Goal: Task Accomplishment & Management: Use online tool/utility

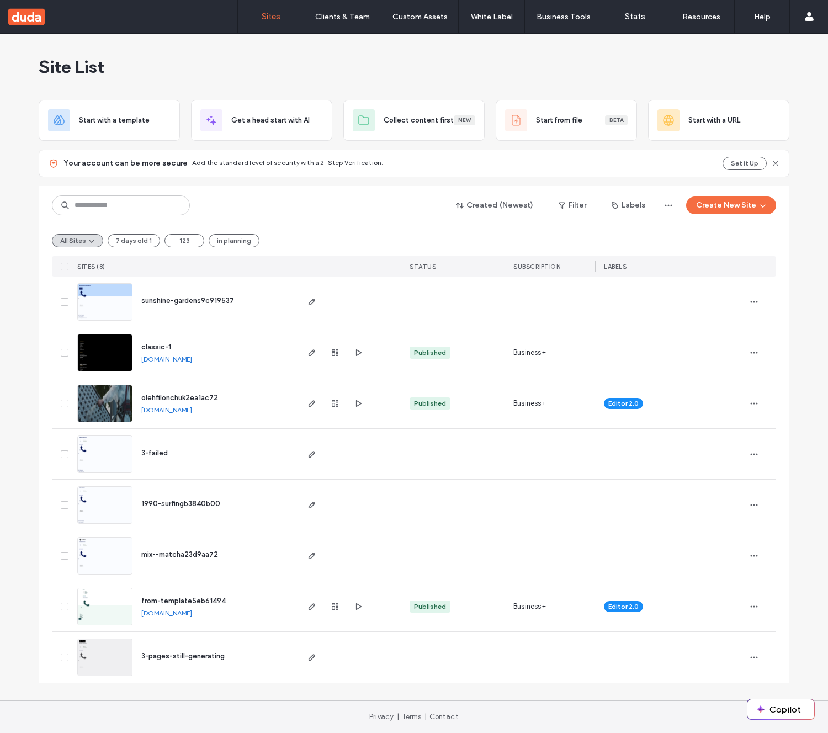
click at [160, 347] on span "classic-1" at bounding box center [156, 347] width 30 height 8
click at [201, 396] on span "olehfilonchuk2ea1ac72" at bounding box center [179, 397] width 77 height 8
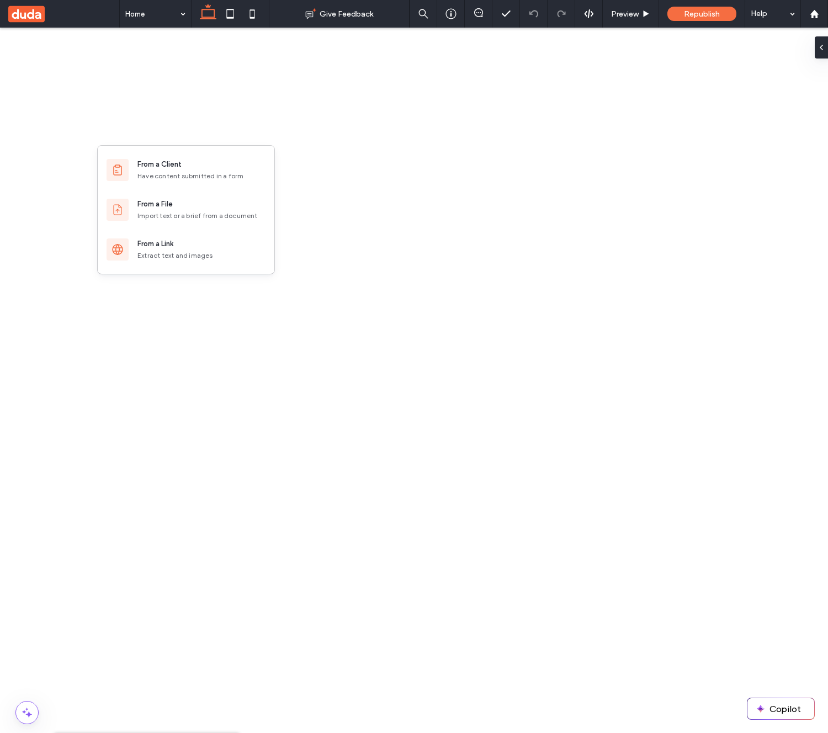
click at [204, 218] on div "Import text or a brief from a document" at bounding box center [201, 216] width 128 height 10
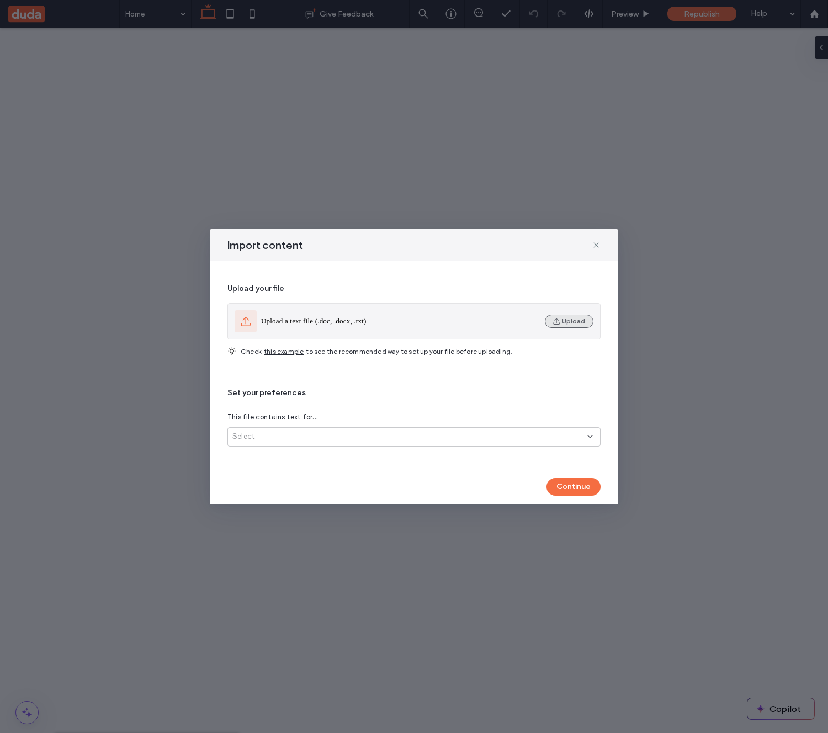
click at [554, 323] on icon "button" at bounding box center [556, 321] width 9 height 9
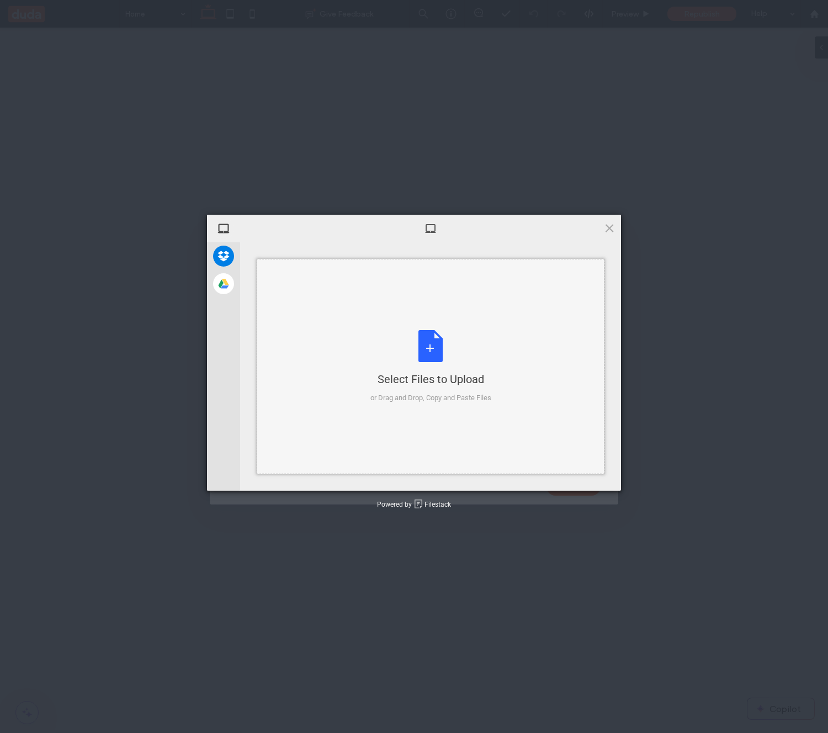
click at [467, 378] on div "Select Files to Upload" at bounding box center [430, 378] width 121 height 15
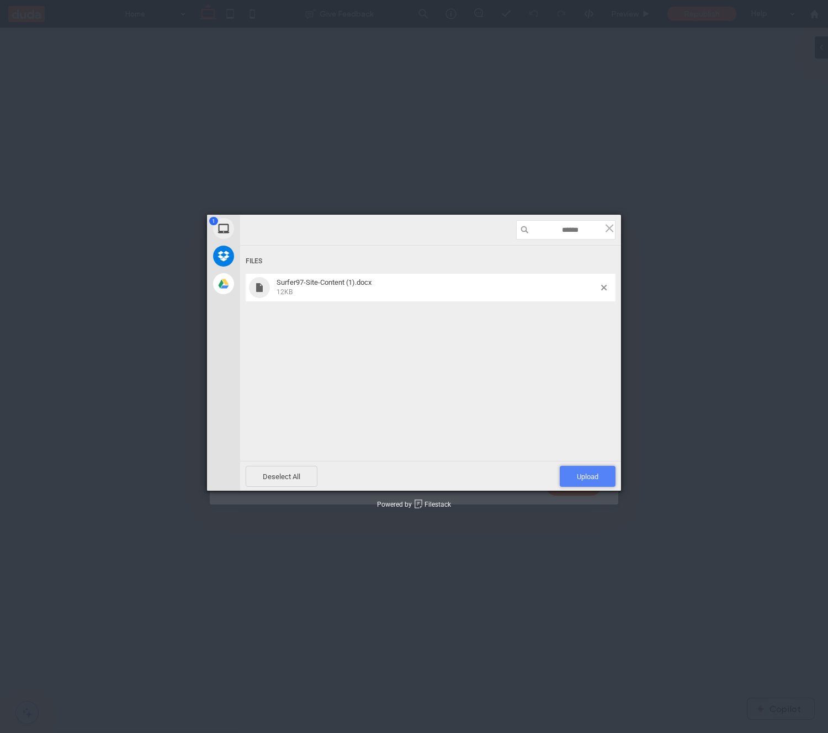
click at [593, 475] on span "Upload 1" at bounding box center [588, 476] width 22 height 8
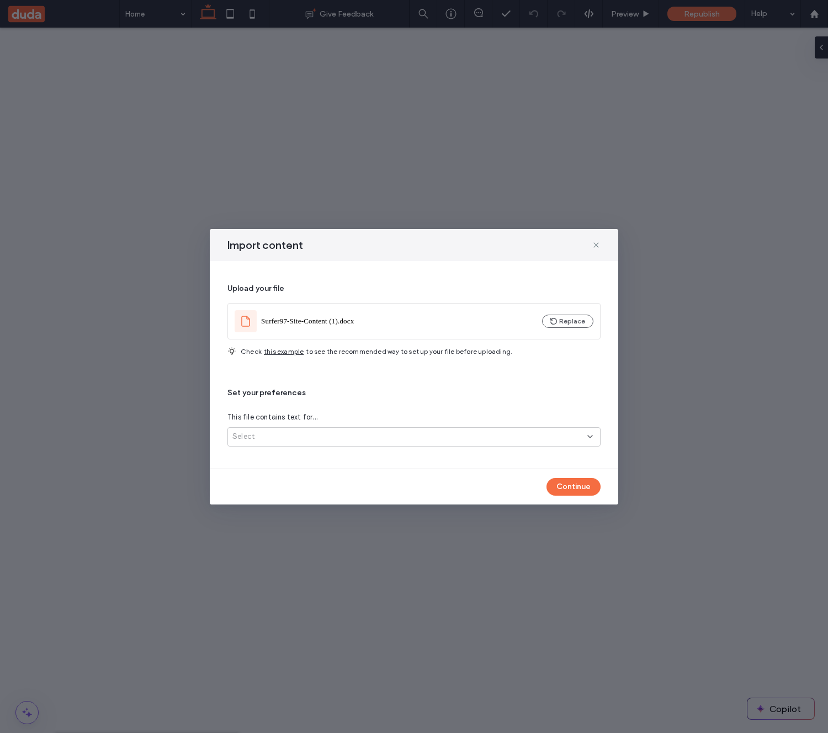
click at [326, 441] on div "Select" at bounding box center [409, 436] width 355 height 11
click at [294, 472] on div "Several site pages" at bounding box center [414, 475] width 372 height 19
click at [579, 484] on button "Continue" at bounding box center [573, 487] width 54 height 18
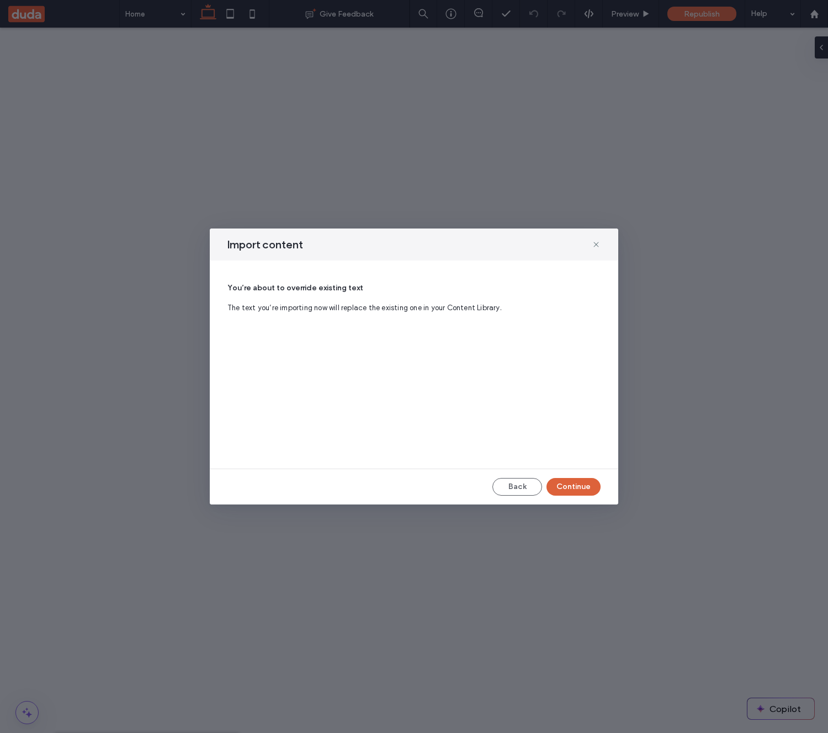
click at [578, 483] on button "Continue" at bounding box center [573, 487] width 54 height 18
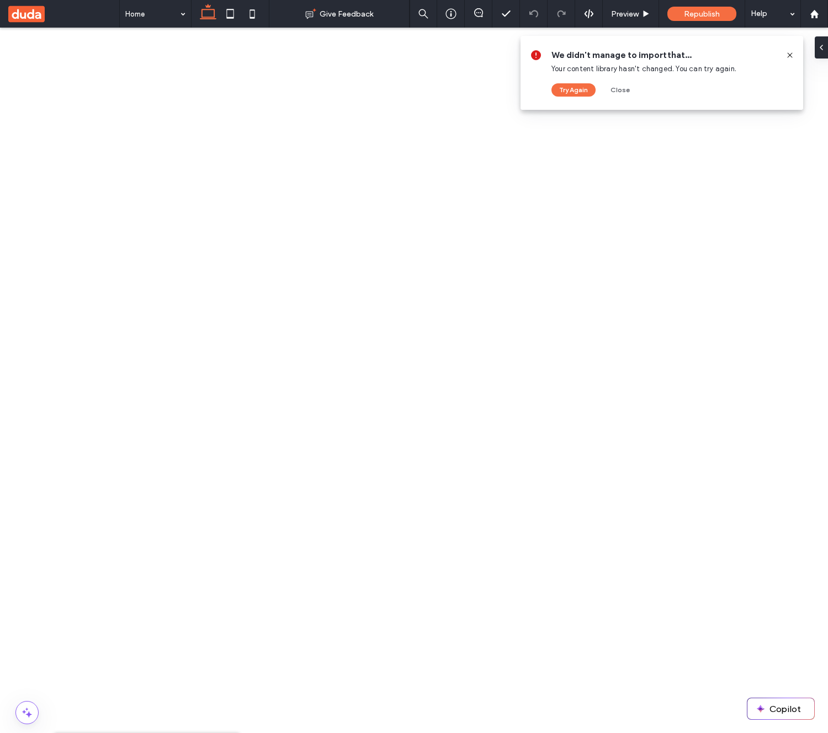
drag, startPoint x: 792, startPoint y: 54, endPoint x: 657, endPoint y: 36, distance: 136.3
click at [792, 54] on icon at bounding box center [789, 55] width 9 height 9
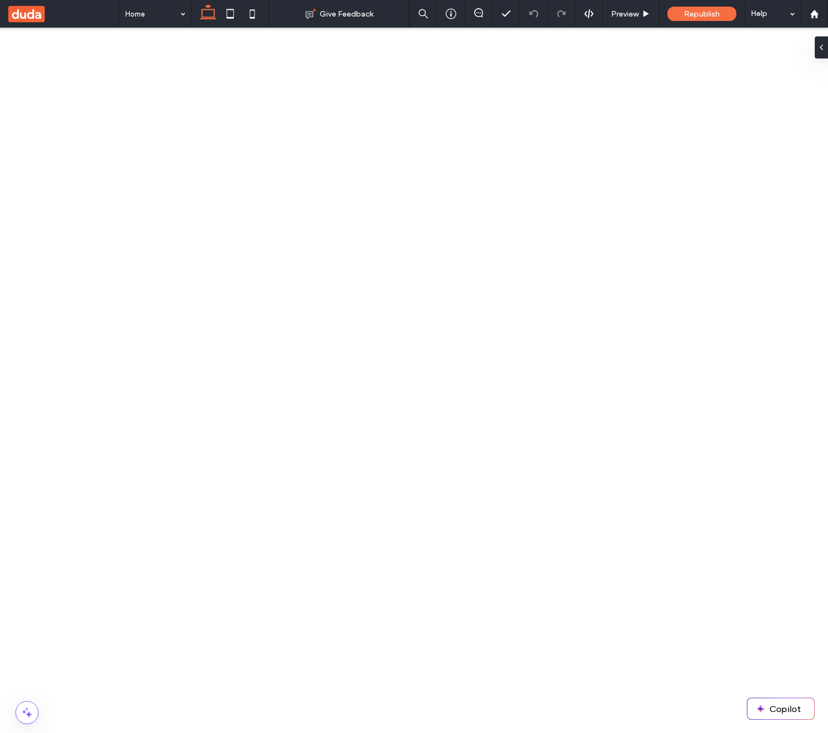
click at [36, 10] on use at bounding box center [26, 14] width 36 height 17
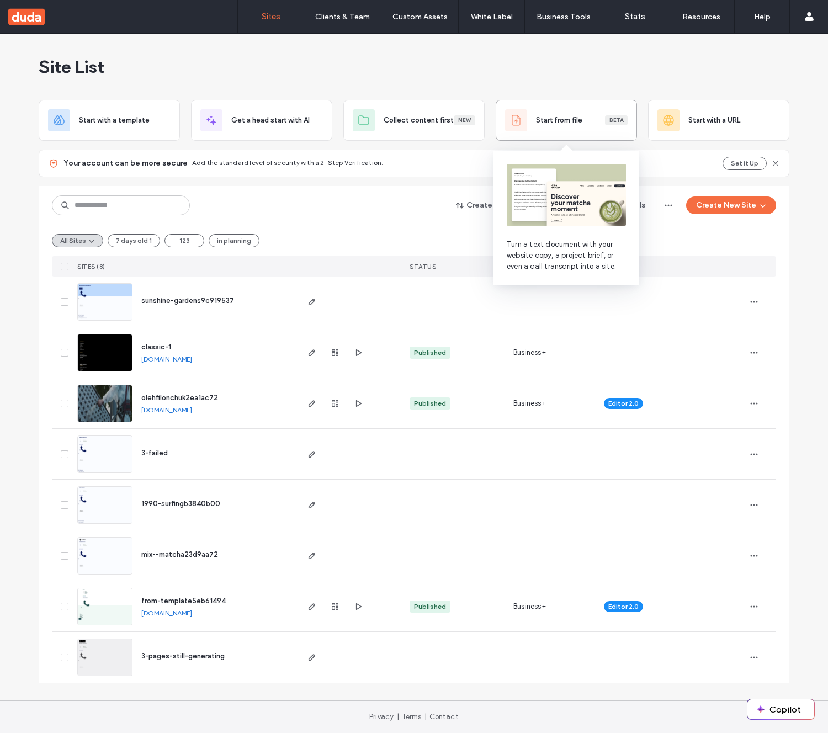
click at [615, 125] on div "Start from file Beta" at bounding box center [582, 120] width 92 height 11
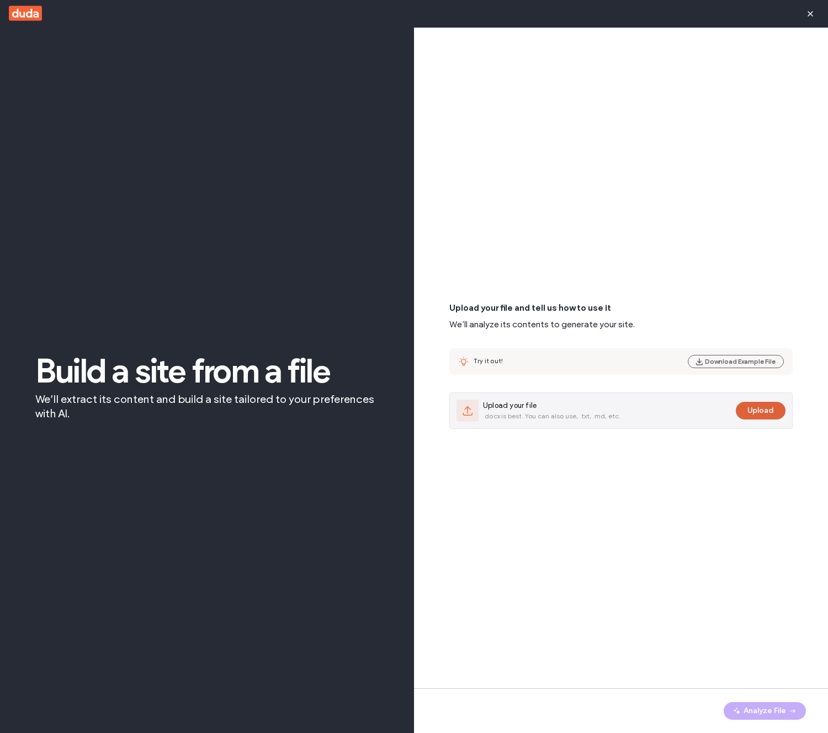
click at [765, 407] on button "Upload" at bounding box center [760, 411] width 50 height 18
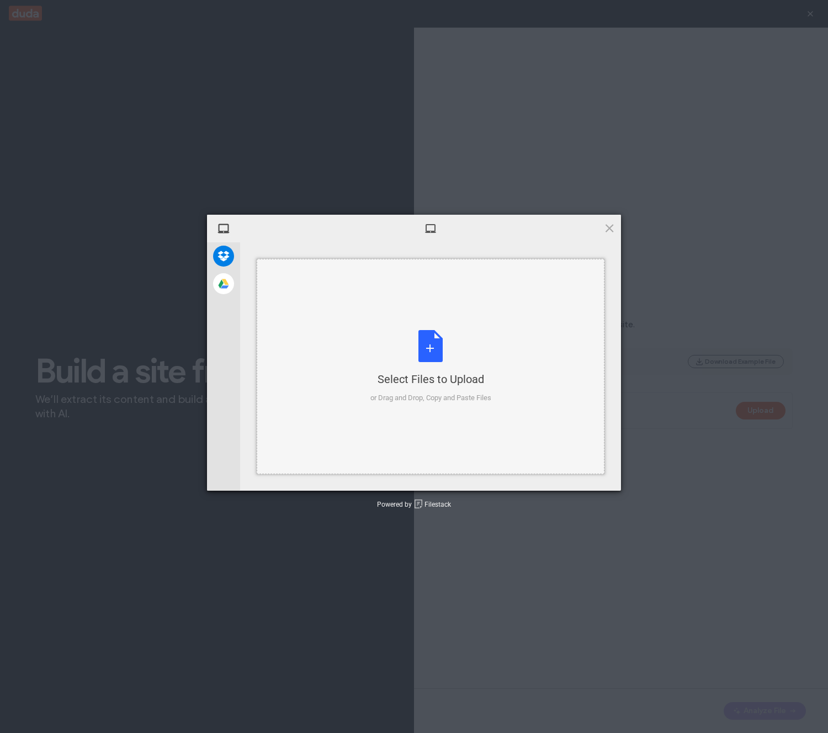
click at [482, 321] on div "Select Files to Upload or Drag and Drop, Copy and Paste Files" at bounding box center [431, 366] width 348 height 215
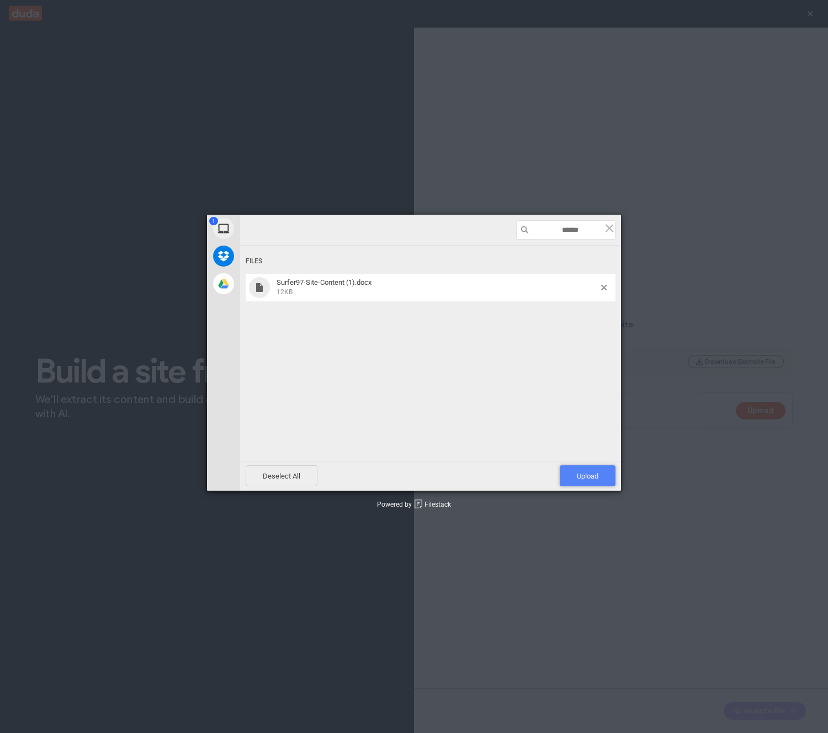
click at [579, 469] on span "Upload 1" at bounding box center [587, 475] width 56 height 21
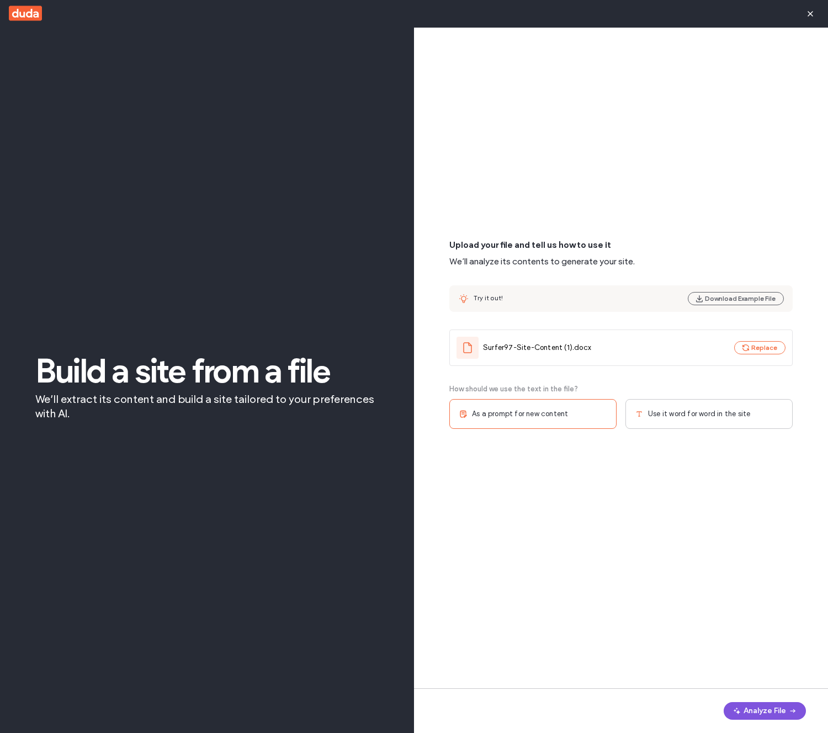
click at [766, 709] on button "Analyze File" at bounding box center [764, 711] width 82 height 18
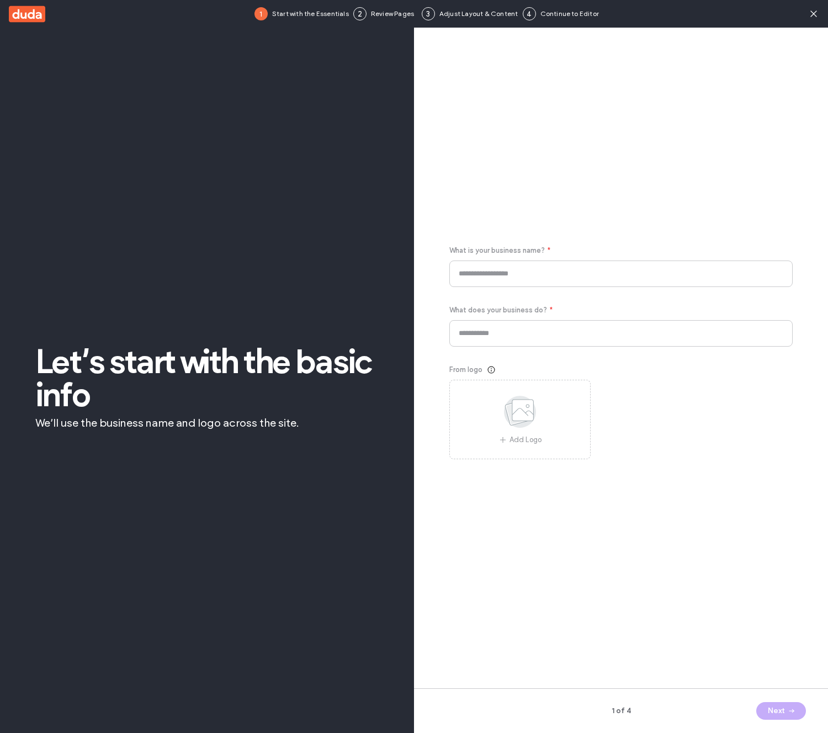
type input "********"
type input "**********"
click at [793, 709] on icon "button" at bounding box center [791, 710] width 9 height 9
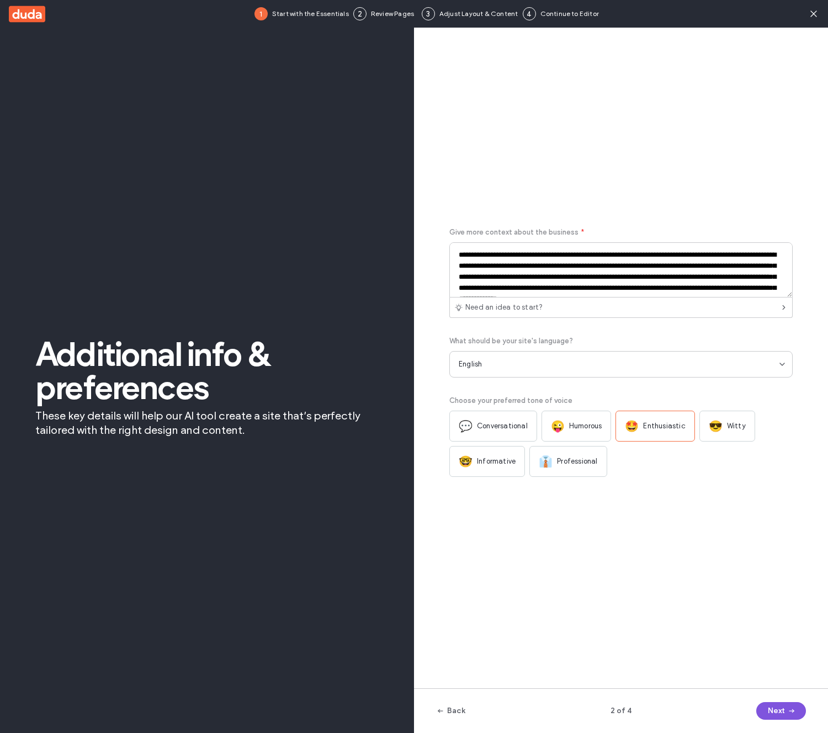
click at [793, 710] on icon "button" at bounding box center [791, 710] width 9 height 9
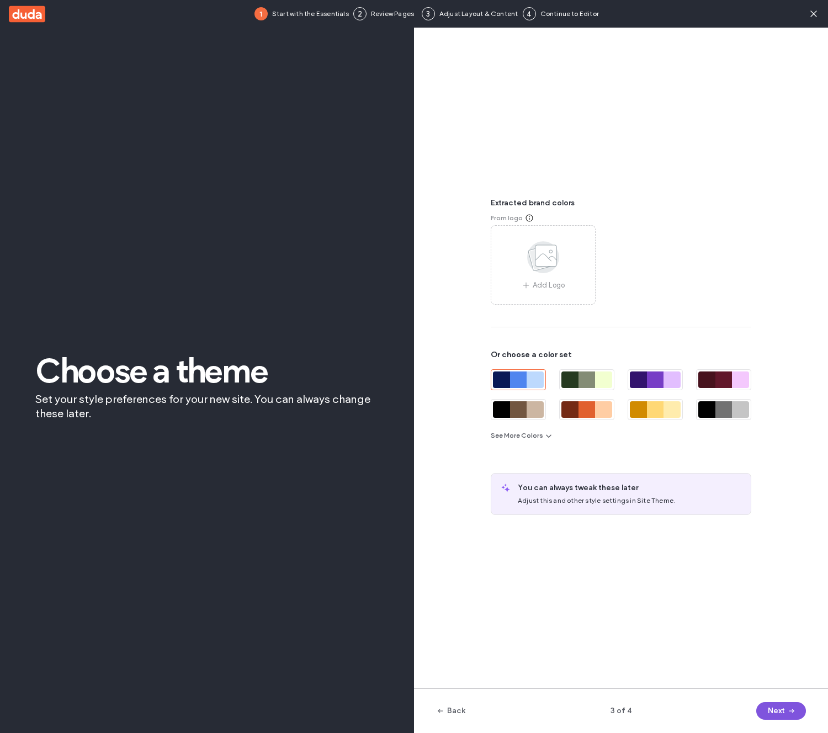
click at [792, 710] on icon "button" at bounding box center [791, 710] width 9 height 9
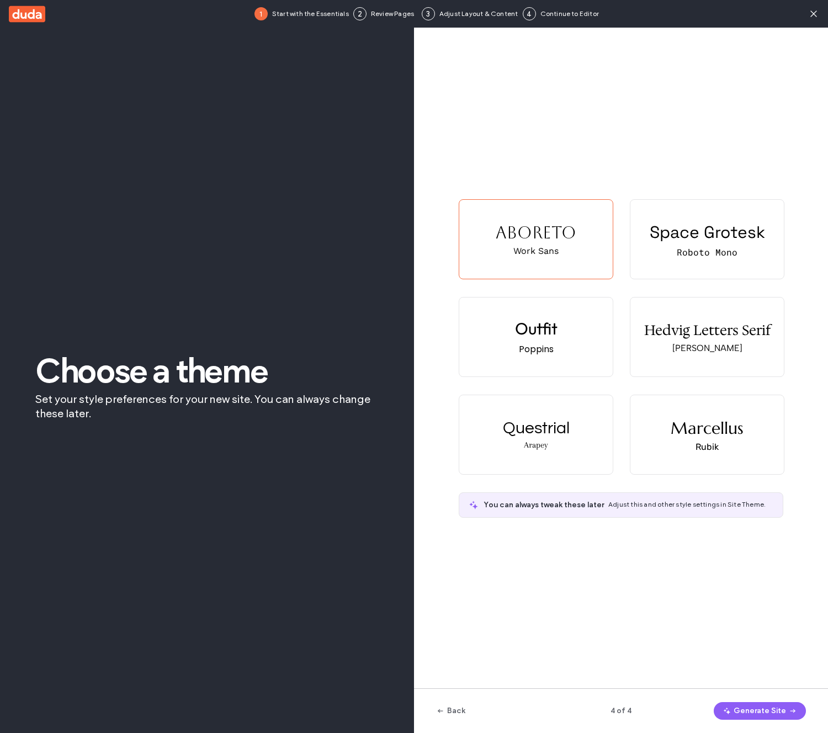
click at [792, 710] on icon "button" at bounding box center [792, 710] width 9 height 9
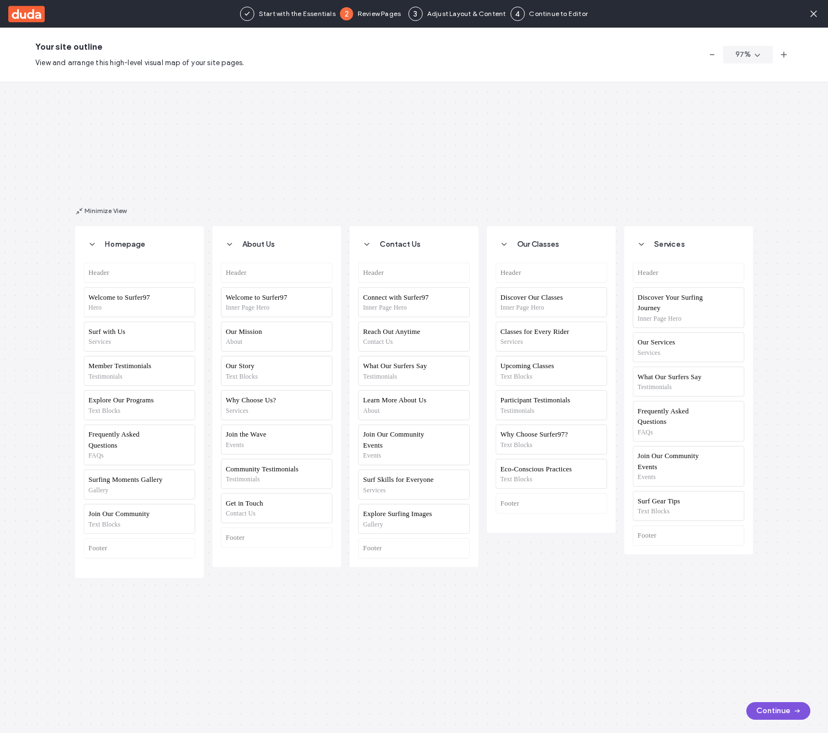
click at [788, 714] on button "Continue" at bounding box center [778, 711] width 64 height 18
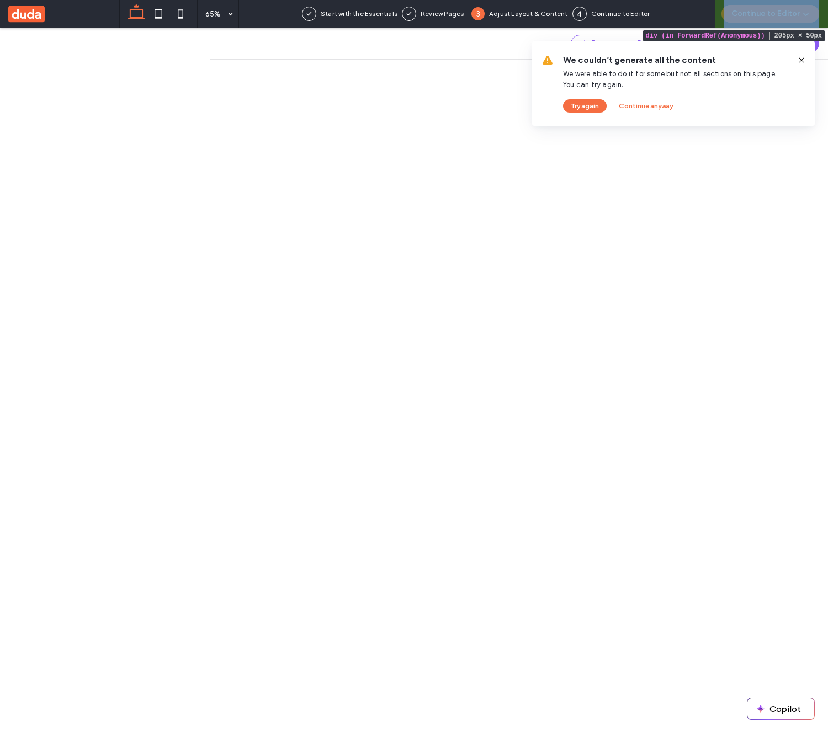
click at [771, 14] on div "Continue to Editor" at bounding box center [769, 14] width 115 height 28
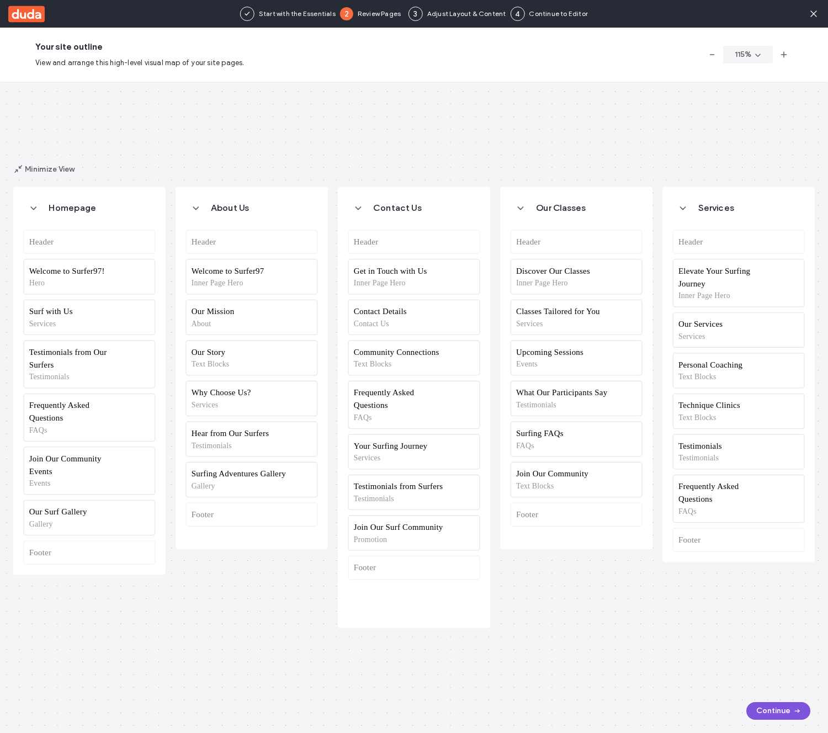
click at [786, 711] on button "Continue" at bounding box center [778, 711] width 64 height 18
